Goal: Task Accomplishment & Management: Complete application form

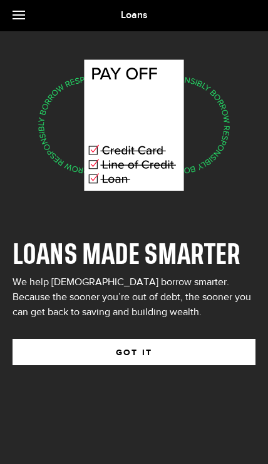
click at [49, 339] on button "GOT IT" at bounding box center [134, 352] width 243 height 26
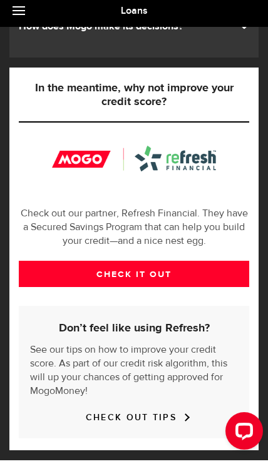
scroll to position [336, 0]
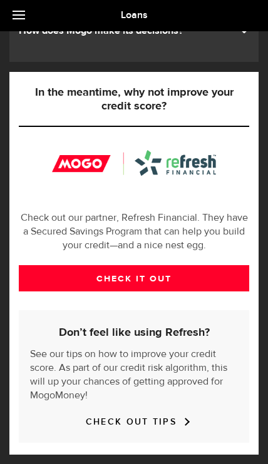
scroll to position [22, 0]
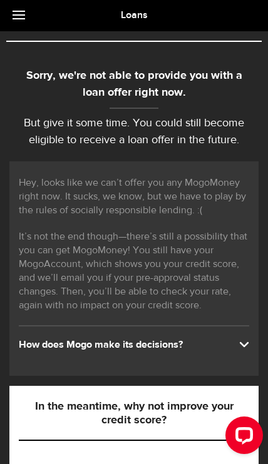
click at [0, 354] on html ".ahcls-1,.ahcls-11,.ahcls-3,.ahcls-4{fill:#fff}.ahcls-1{fill-opacity:0}.ahcls-2…" at bounding box center [134, 210] width 268 height 464
click at [37, 346] on div "How does Mogo make its decisions?" at bounding box center [134, 345] width 230 height 14
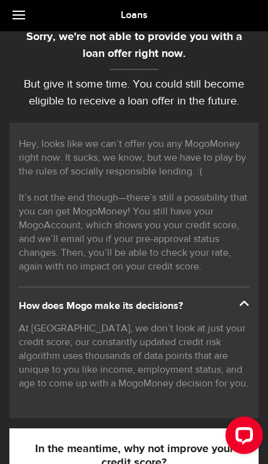
scroll to position [66, 0]
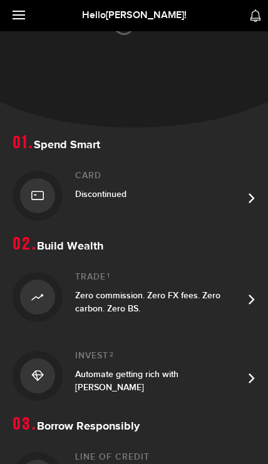
scroll to position [194, 0]
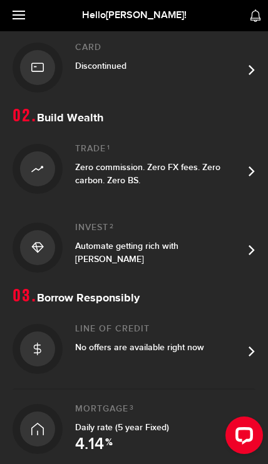
click at [11, 301] on section "Borrow Responsibly Line of credit No offers are available right now Mortgage 3 …" at bounding box center [134, 377] width 268 height 181
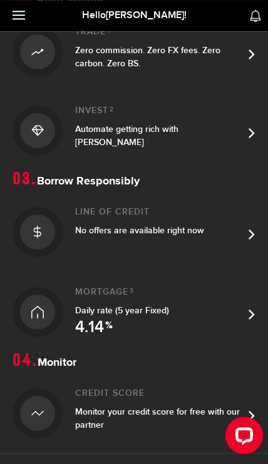
scroll to position [315, 0]
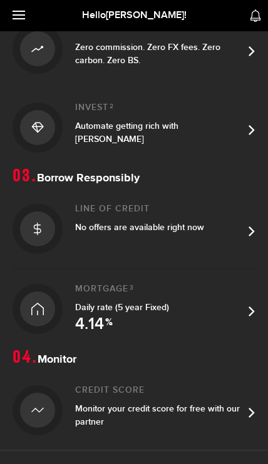
scroll to position [570, 0]
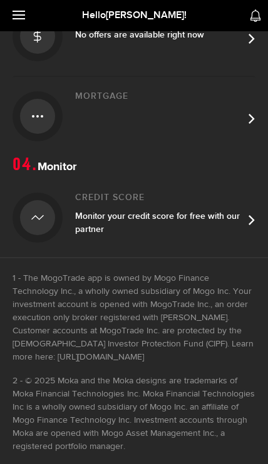
scroll to position [315, 0]
